Goal: Information Seeking & Learning: Understand process/instructions

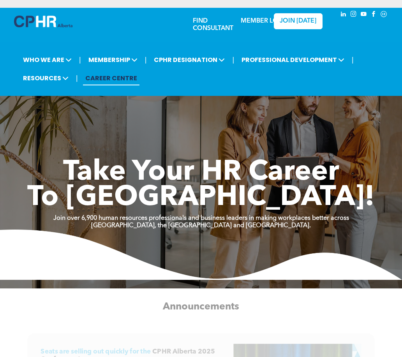
click at [259, 18] on link "MEMBER LOGIN" at bounding box center [265, 21] width 49 height 6
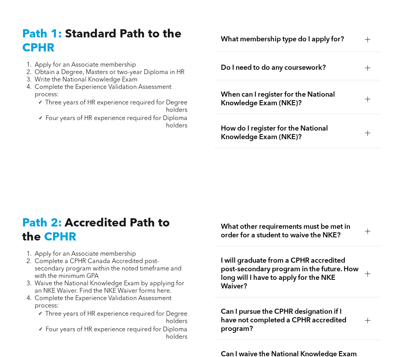
scroll to position [1013, 0]
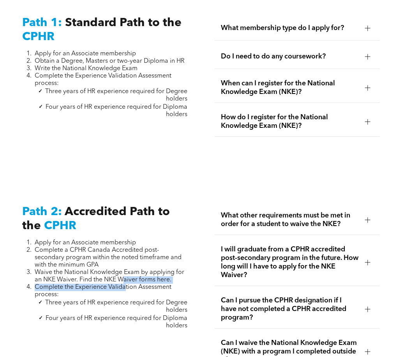
click at [125, 265] on ol "Apply for an Associate membership Complete a CPHR Canada Accredited post-second…" at bounding box center [104, 268] width 165 height 59
click at [136, 269] on span "Waive the National Knowledge Exam by applying for an NKE Waiver. Find the NKE W…" at bounding box center [110, 276] width 150 height 14
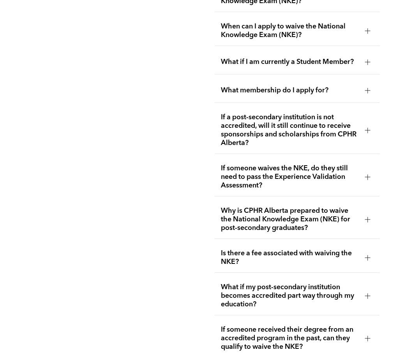
scroll to position [1403, 0]
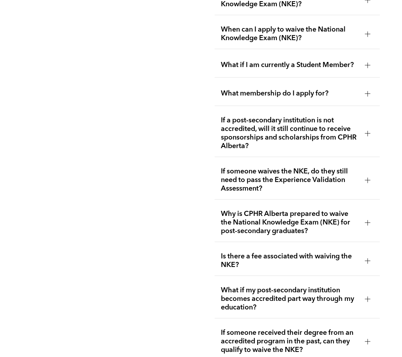
click at [372, 174] on div at bounding box center [368, 180] width 12 height 12
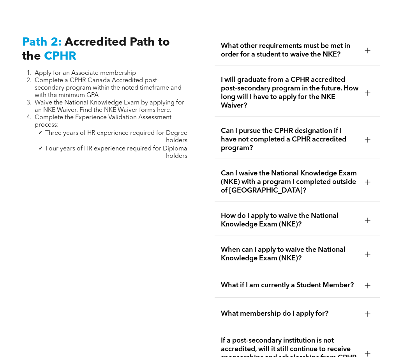
scroll to position [1130, 0]
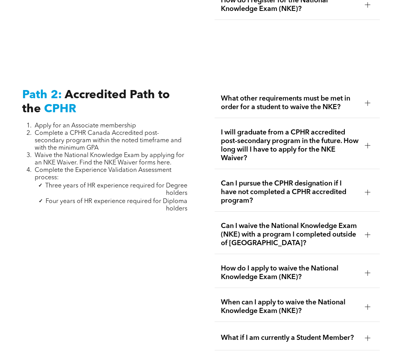
click at [365, 143] on div at bounding box center [367, 145] width 5 height 5
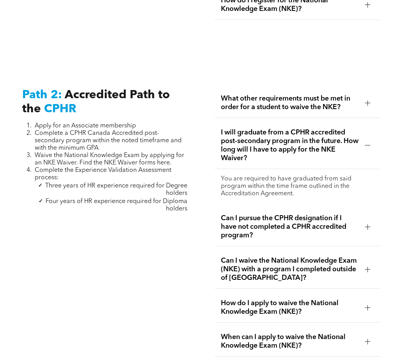
click at [348, 94] on span "What other requirements must be met in order for a student to waive the NKE?" at bounding box center [290, 102] width 138 height 17
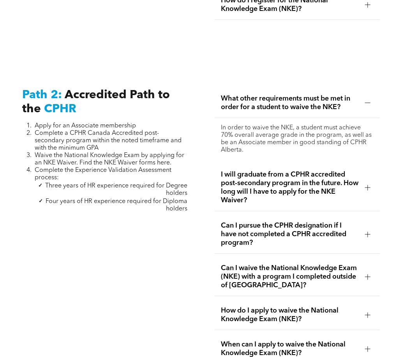
click at [318, 179] on span "I will graduate from a CPHR accredited post-secondary program in the future. Ho…" at bounding box center [290, 187] width 138 height 34
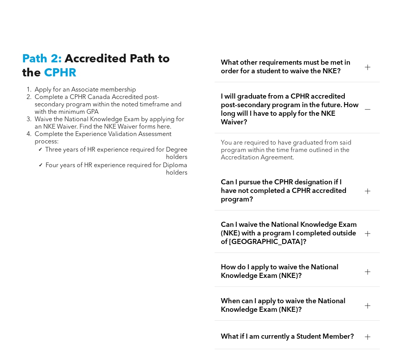
scroll to position [1169, 0]
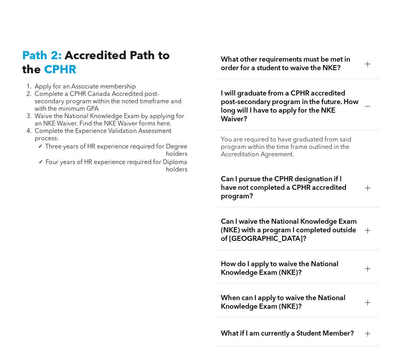
click at [227, 260] on span "How do I apply to waive the National Knowledge Exam (NKE)?" at bounding box center [290, 268] width 138 height 17
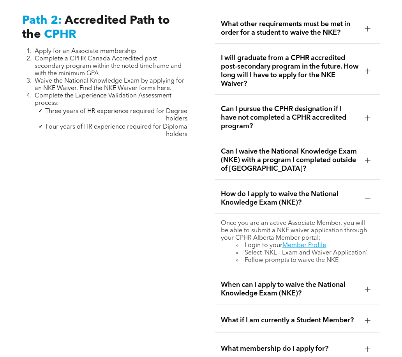
scroll to position [1208, 0]
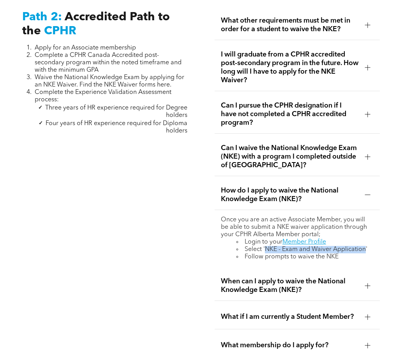
drag, startPoint x: 267, startPoint y: 227, endPoint x: 366, endPoint y: 227, distance: 98.2
click at [366, 246] on li "Select 'NKE - Exam and Waiver Application'" at bounding box center [305, 249] width 137 height 7
copy li "NKE - Exam and Waiver Application"
click at [277, 277] on span "When can I apply to waive the National Knowledge Exam (NKE)?" at bounding box center [290, 285] width 138 height 17
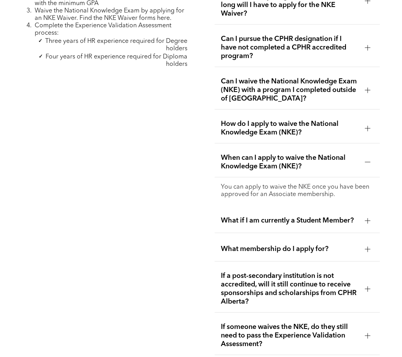
scroll to position [1286, 0]
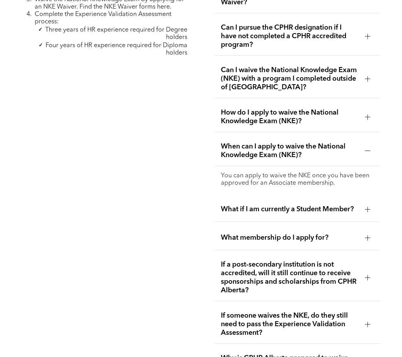
click at [306, 226] on div "What membership do I apply for?" at bounding box center [297, 238] width 165 height 25
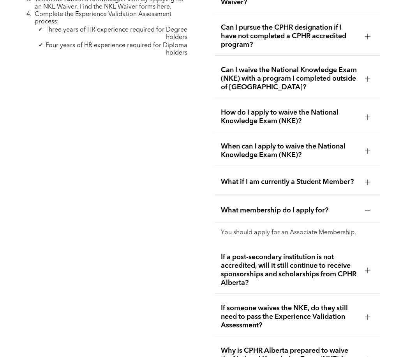
click at [162, 87] on div "Path 2: Accredited Path to the CPHR Apply for an Associate membership Complete …" at bounding box center [105, 327] width 178 height 802
